Goal: Task Accomplishment & Management: Manage account settings

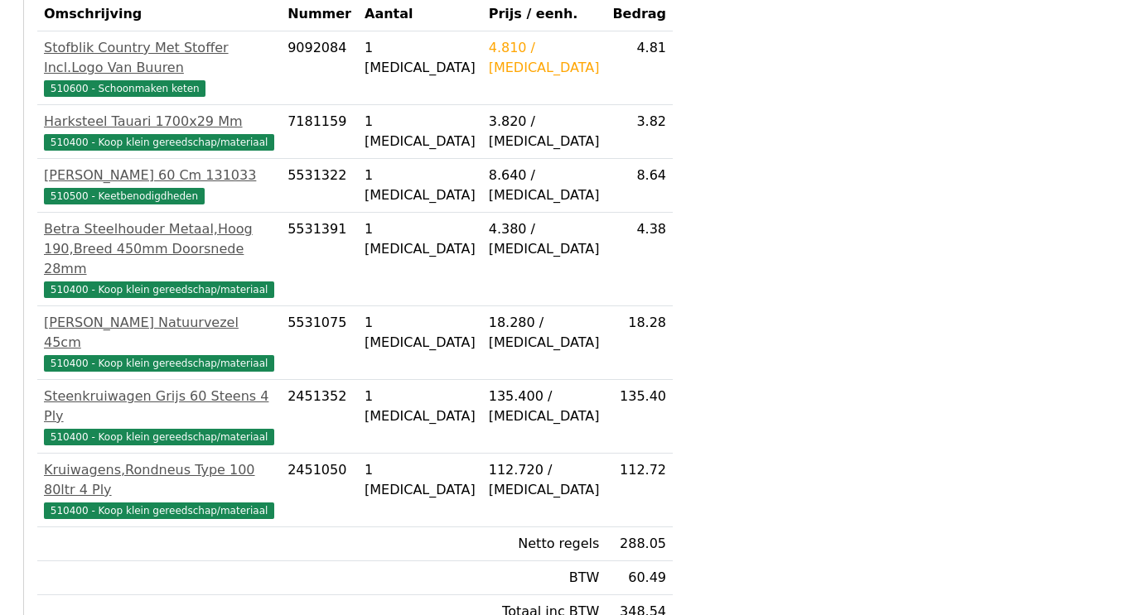
scroll to position [497, 0]
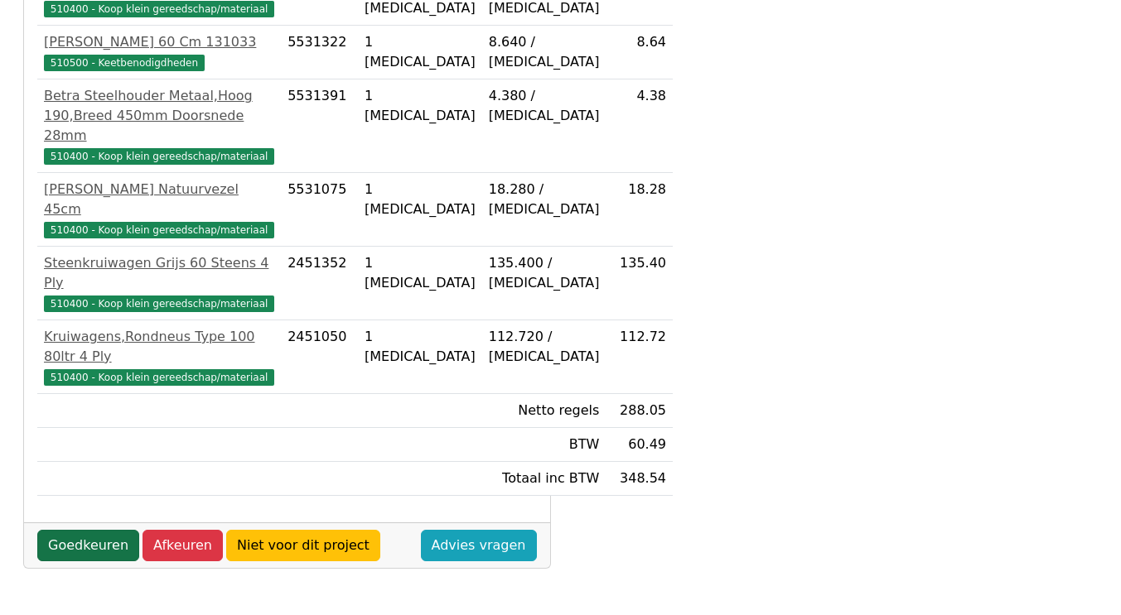
click at [101, 546] on link "Goedkeuren" at bounding box center [88, 545] width 102 height 31
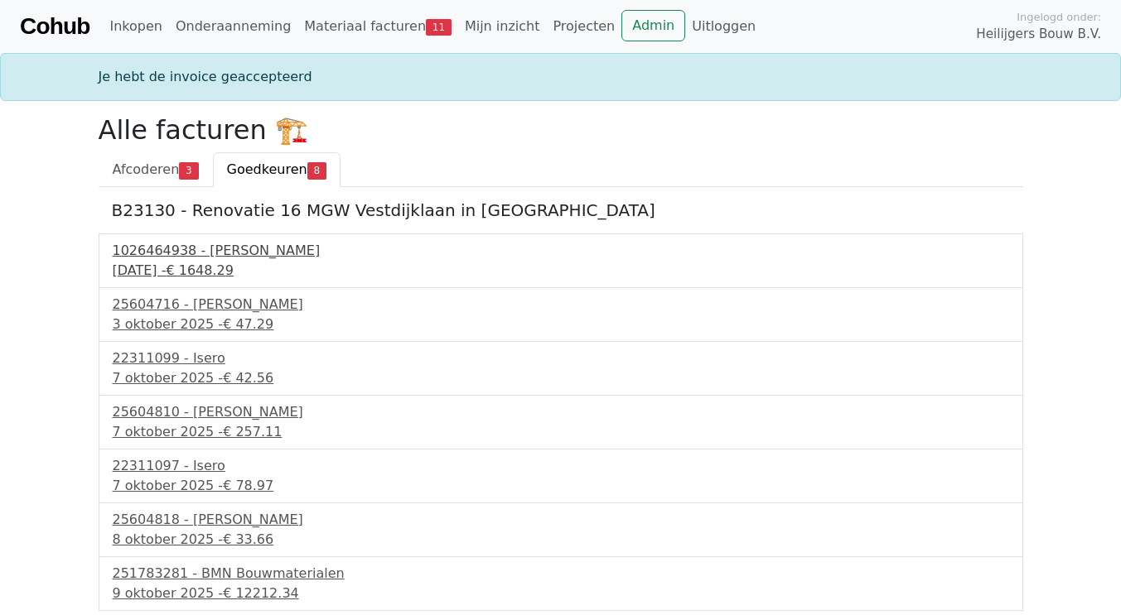
click at [190, 245] on div "1026464938 - Boels Verhuur" at bounding box center [561, 251] width 896 height 20
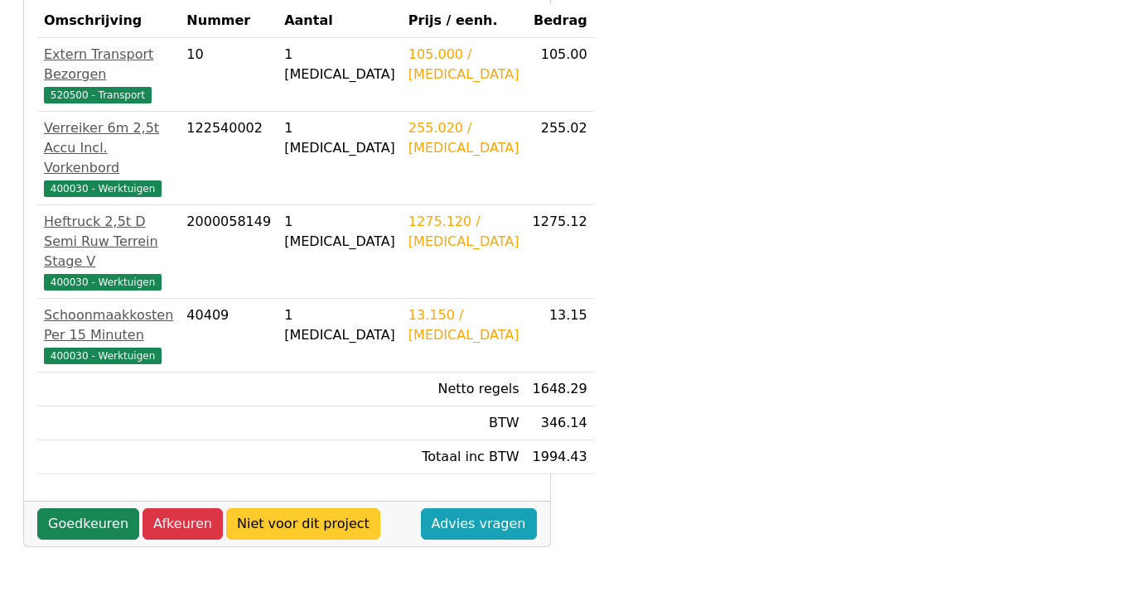
scroll to position [381, 0]
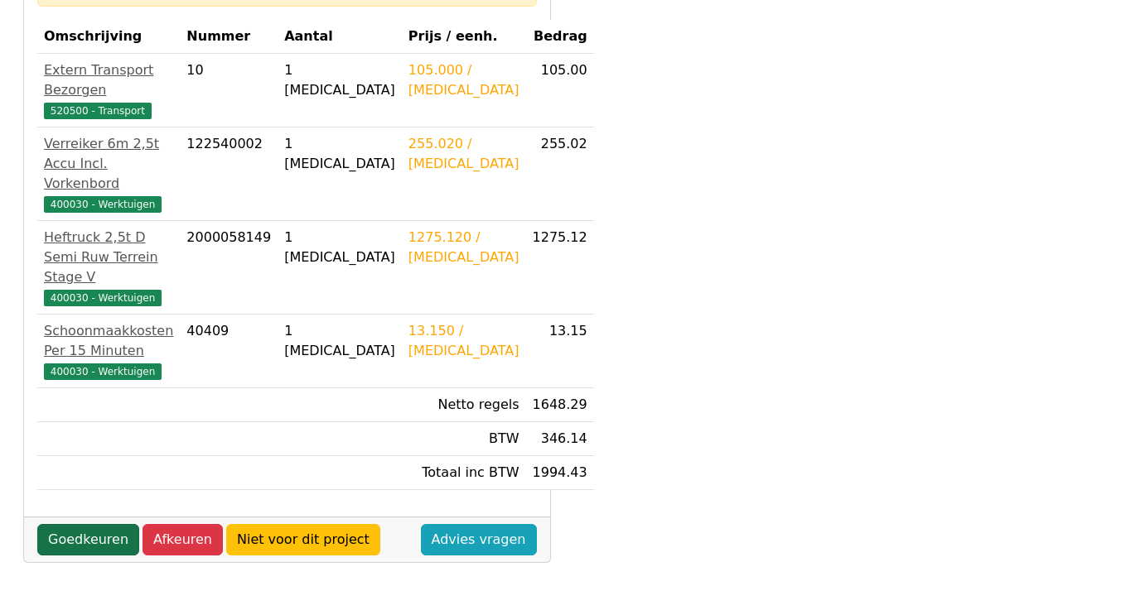
click at [116, 524] on link "Goedkeuren" at bounding box center [88, 539] width 102 height 31
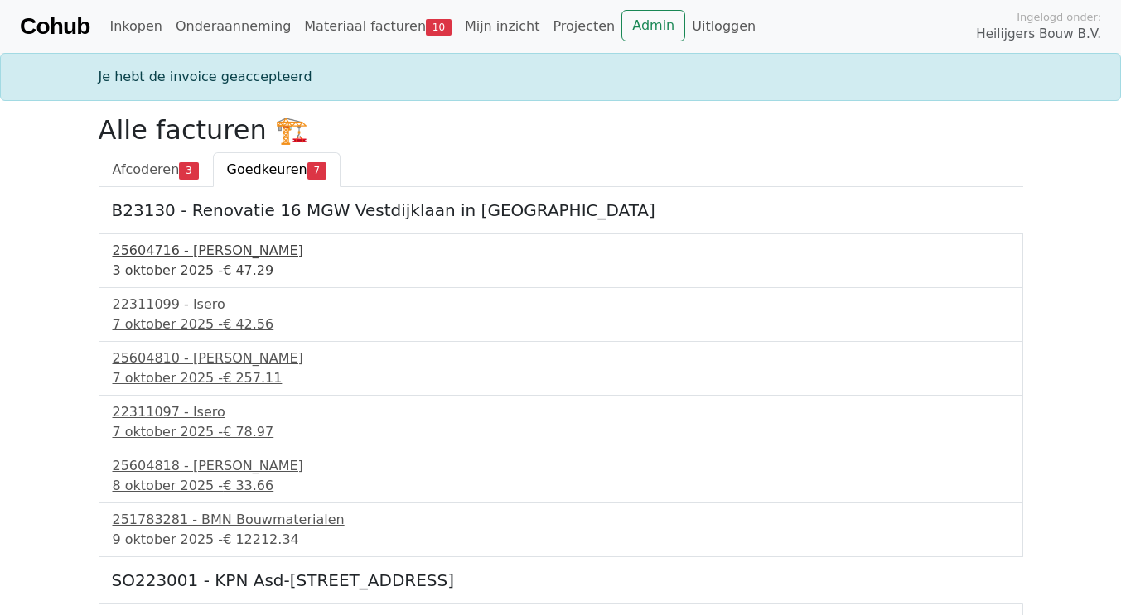
click at [201, 250] on div "25604716 - [PERSON_NAME]" at bounding box center [561, 251] width 896 height 20
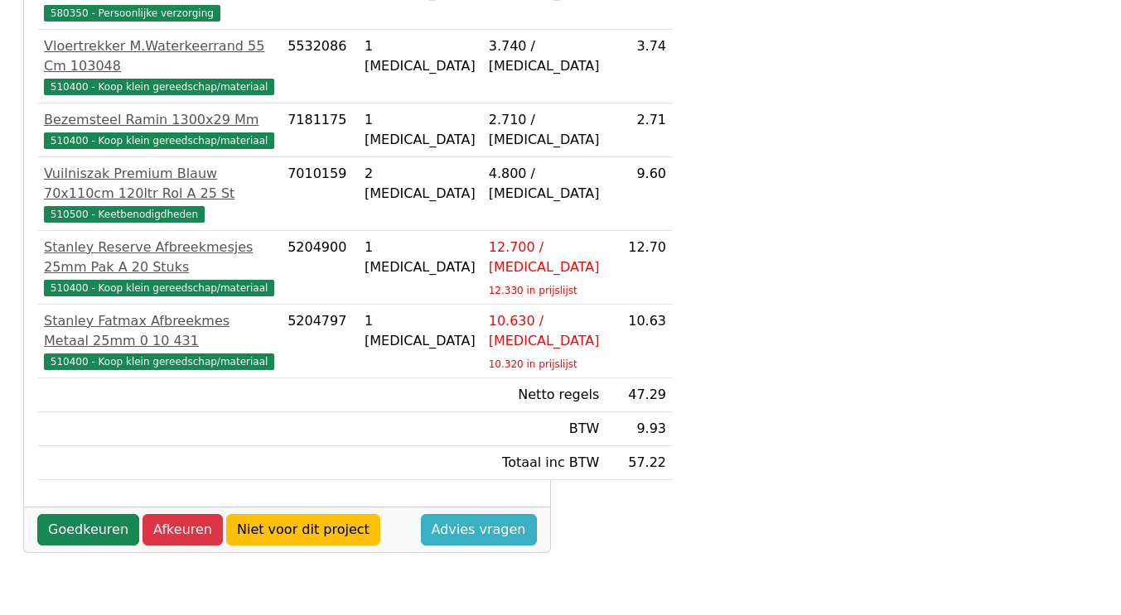
scroll to position [580, 0]
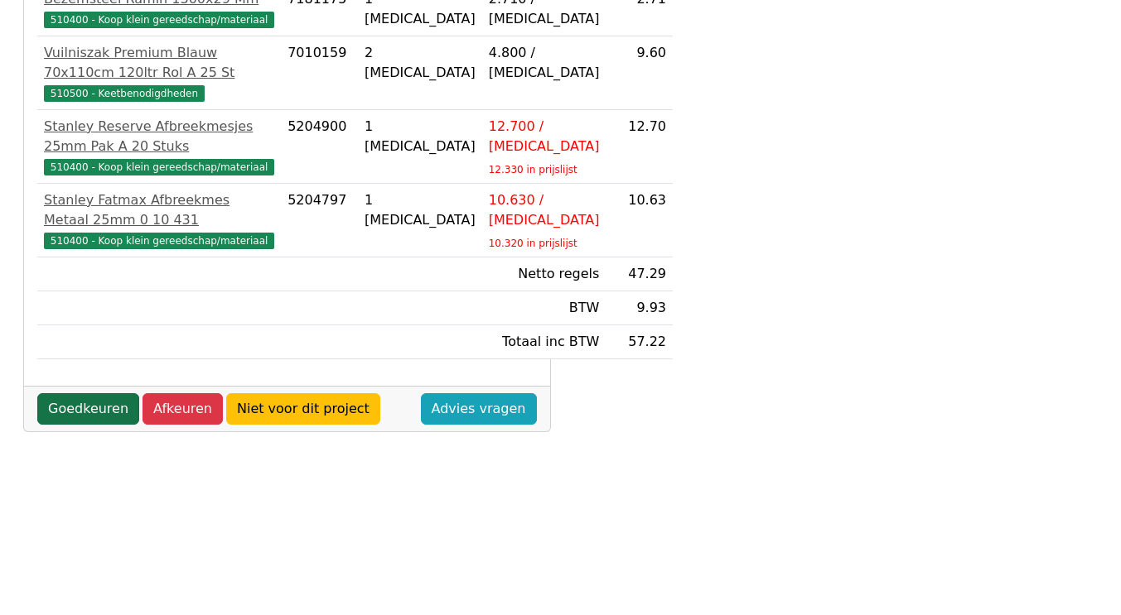
click at [101, 425] on link "Goedkeuren" at bounding box center [88, 408] width 102 height 31
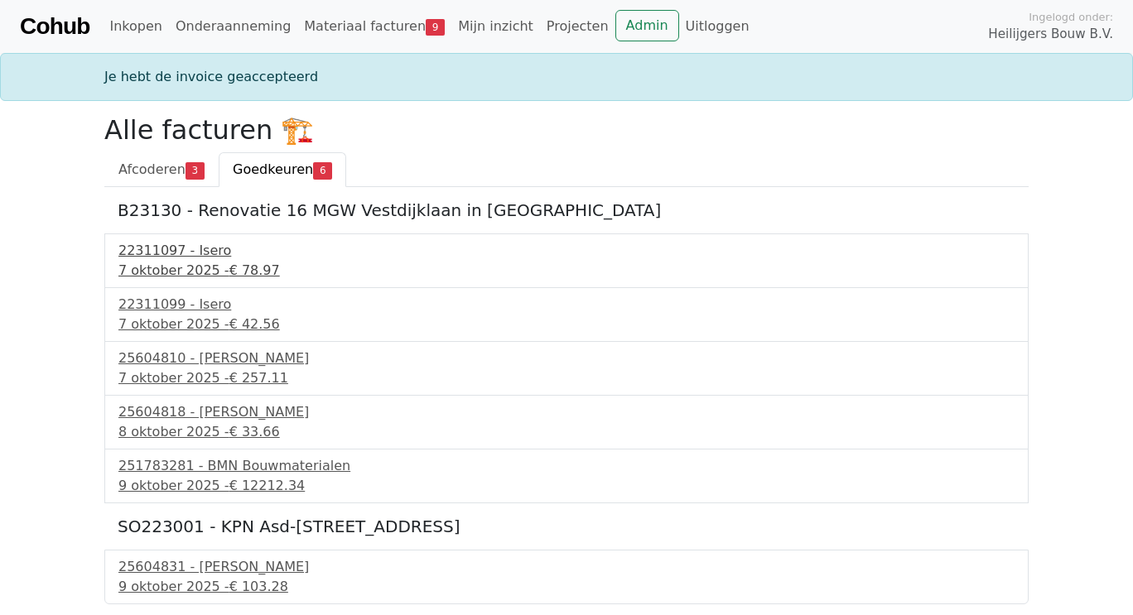
click at [157, 256] on div "22311097 - Isero" at bounding box center [566, 251] width 896 height 20
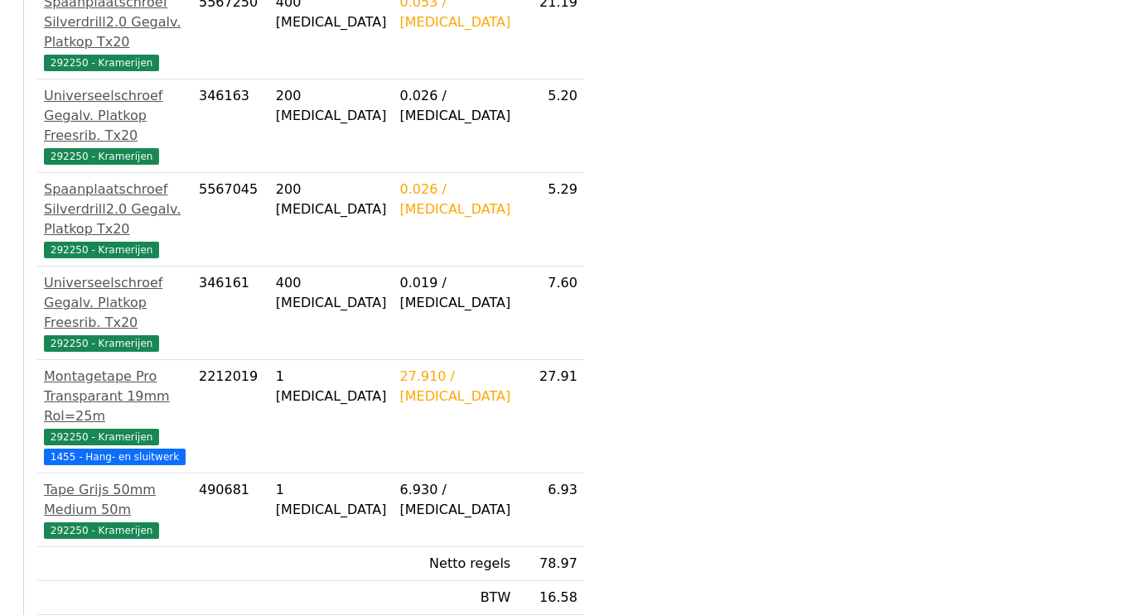
scroll to position [497, 0]
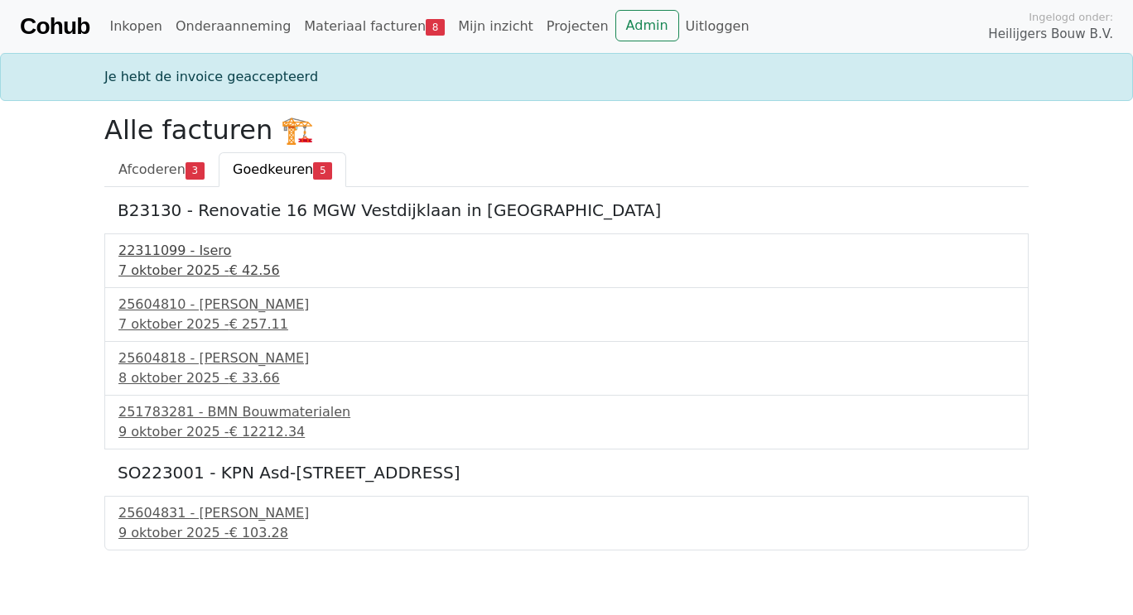
click at [164, 249] on div "22311099 - Isero" at bounding box center [566, 251] width 896 height 20
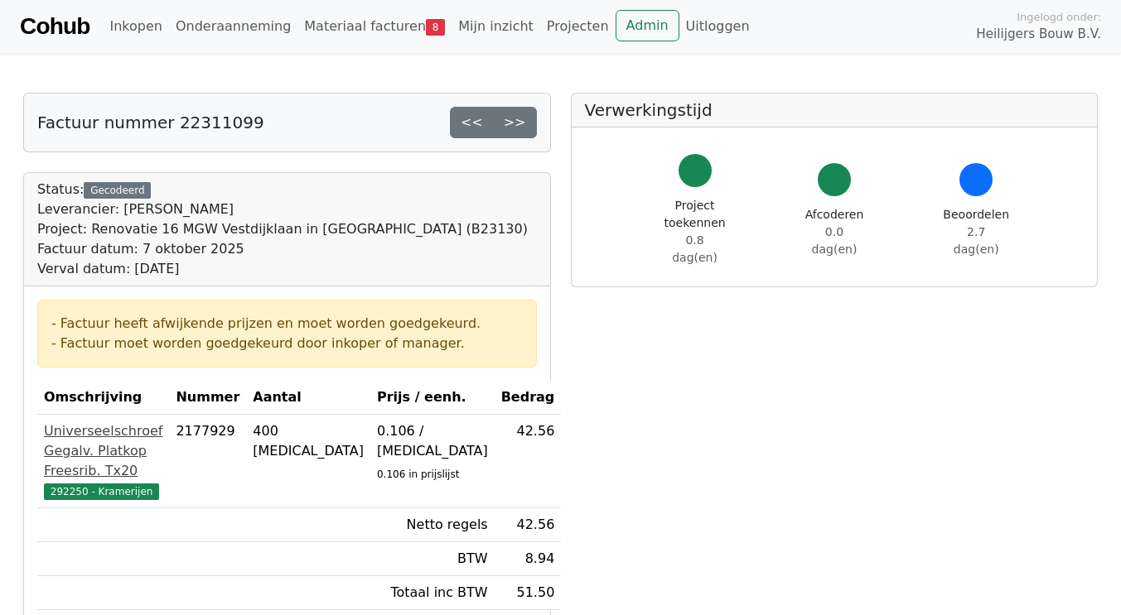
scroll to position [248, 0]
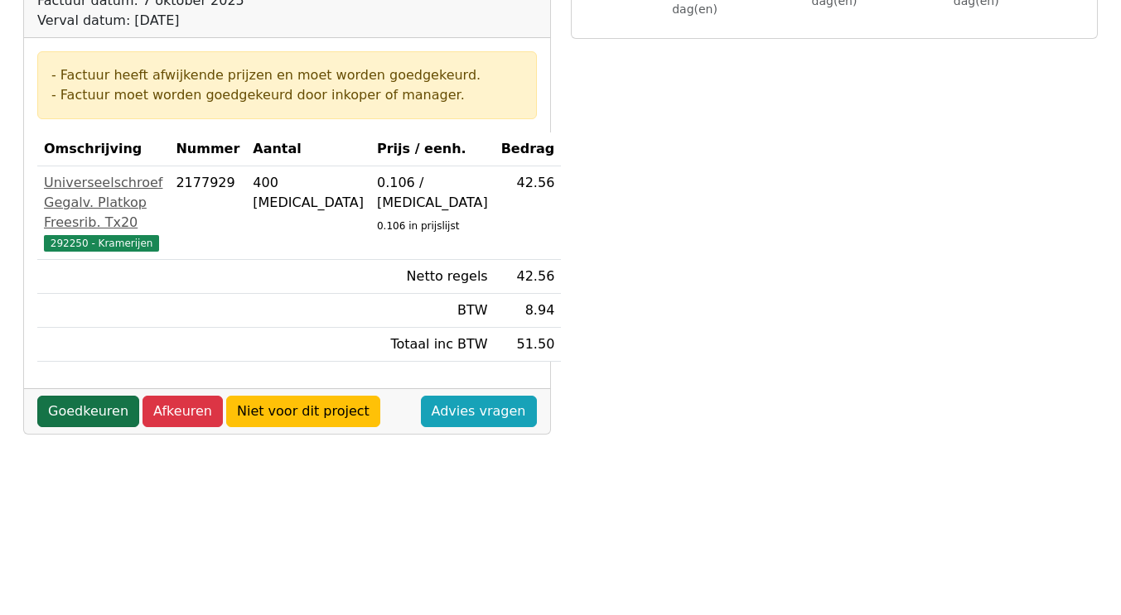
click at [81, 427] on link "Goedkeuren" at bounding box center [88, 411] width 102 height 31
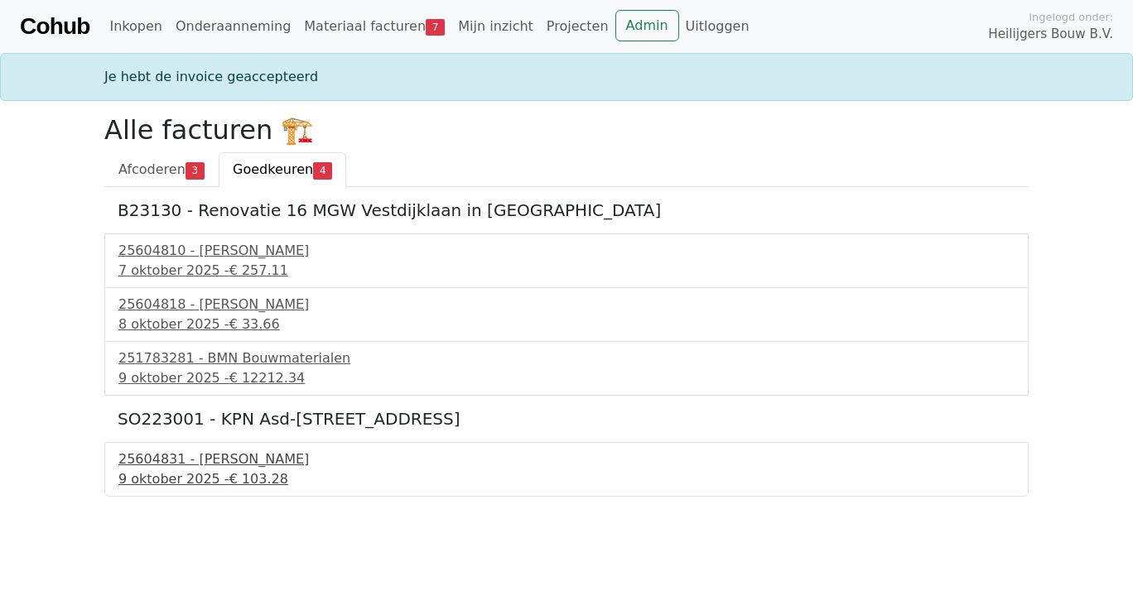
click at [225, 468] on div "25604831 - Van Buuren" at bounding box center [566, 460] width 896 height 20
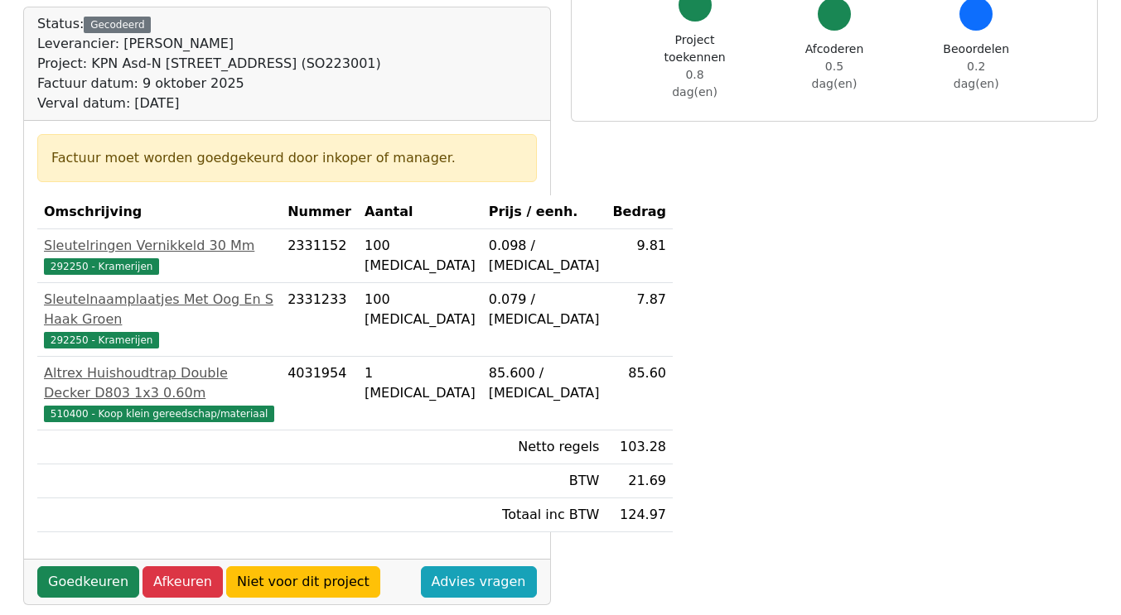
scroll to position [331, 0]
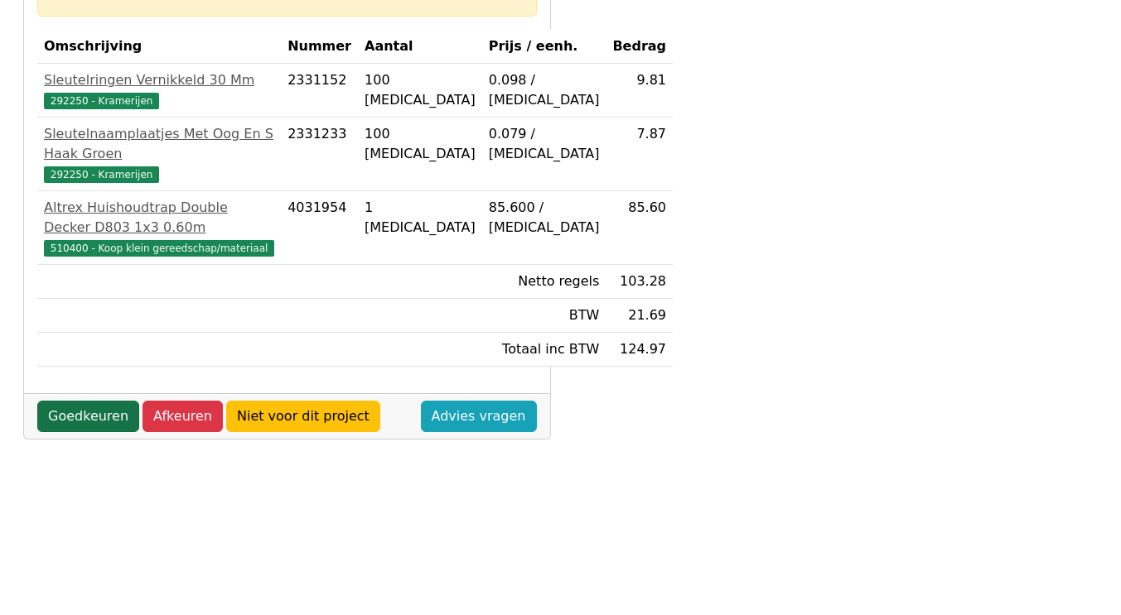
click at [104, 432] on link "Goedkeuren" at bounding box center [88, 416] width 102 height 31
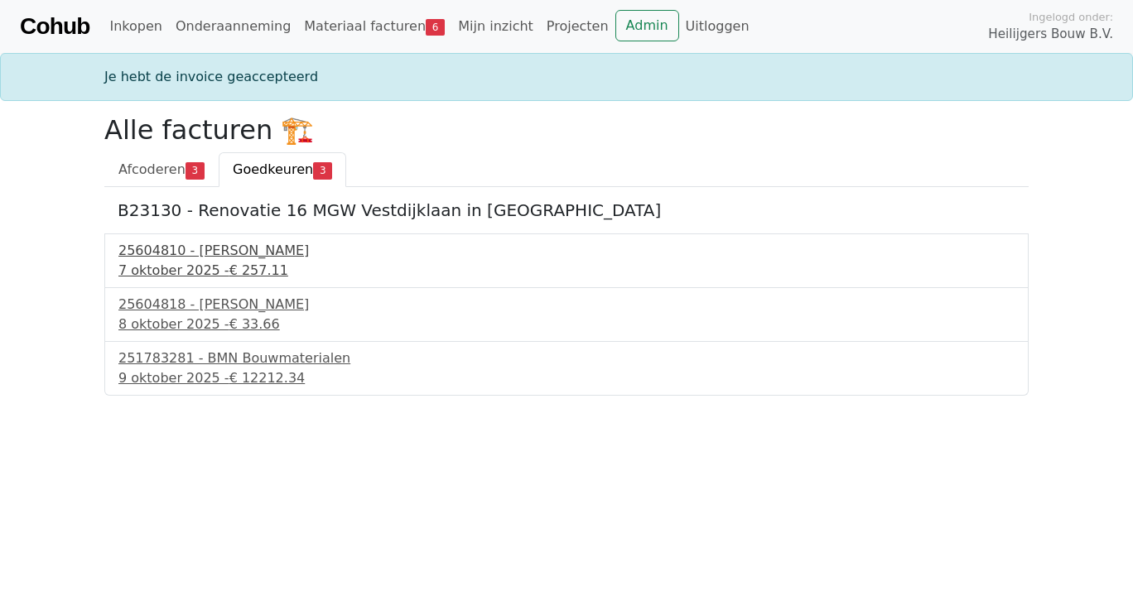
click at [184, 254] on div "25604810 - Van Buuren" at bounding box center [566, 251] width 896 height 20
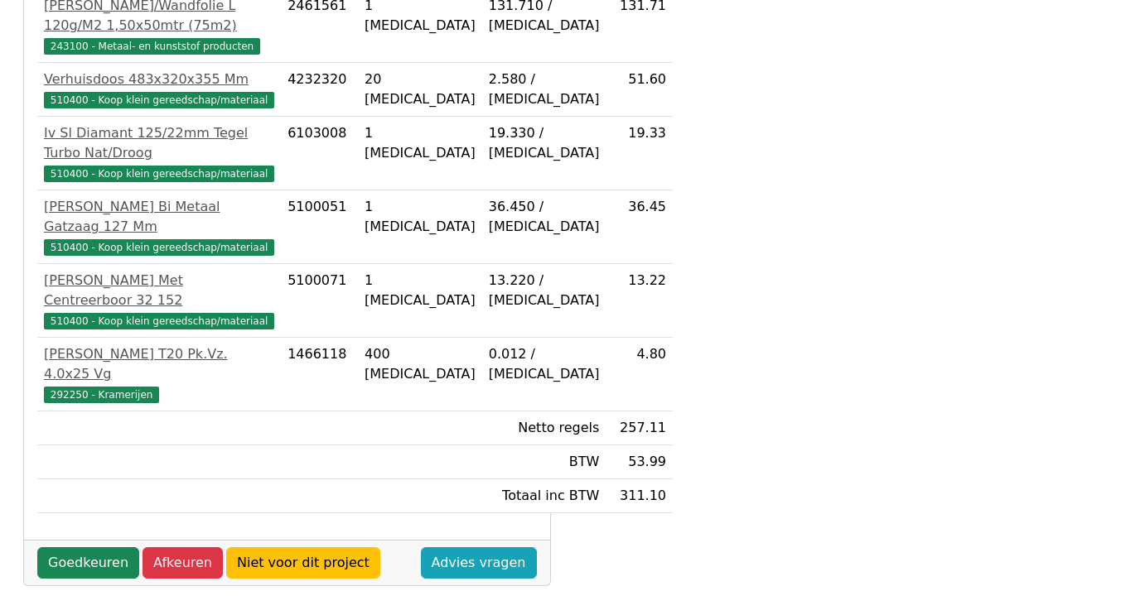
scroll to position [414, 0]
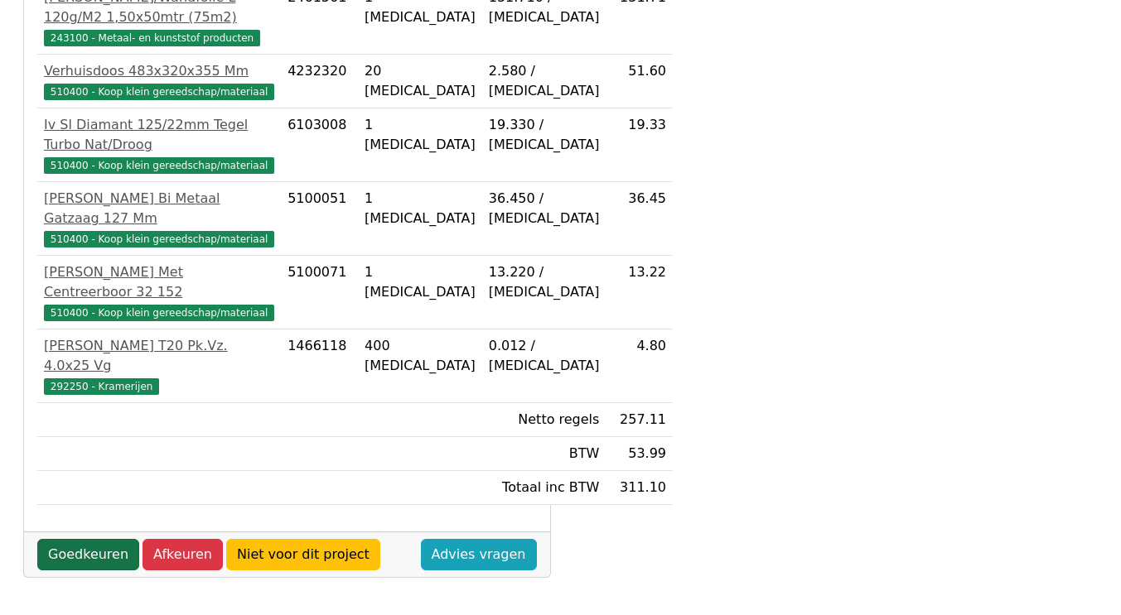
click at [84, 571] on link "Goedkeuren" at bounding box center [88, 554] width 102 height 31
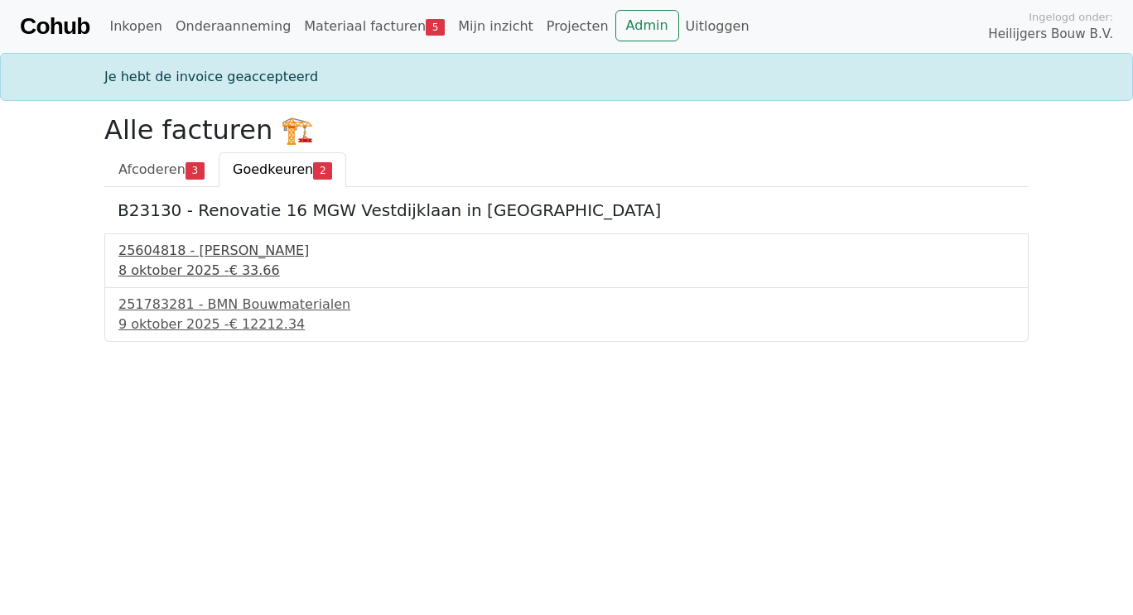
click at [212, 252] on div "25604818 - Van Buuren" at bounding box center [566, 251] width 896 height 20
